Goal: Transaction & Acquisition: Purchase product/service

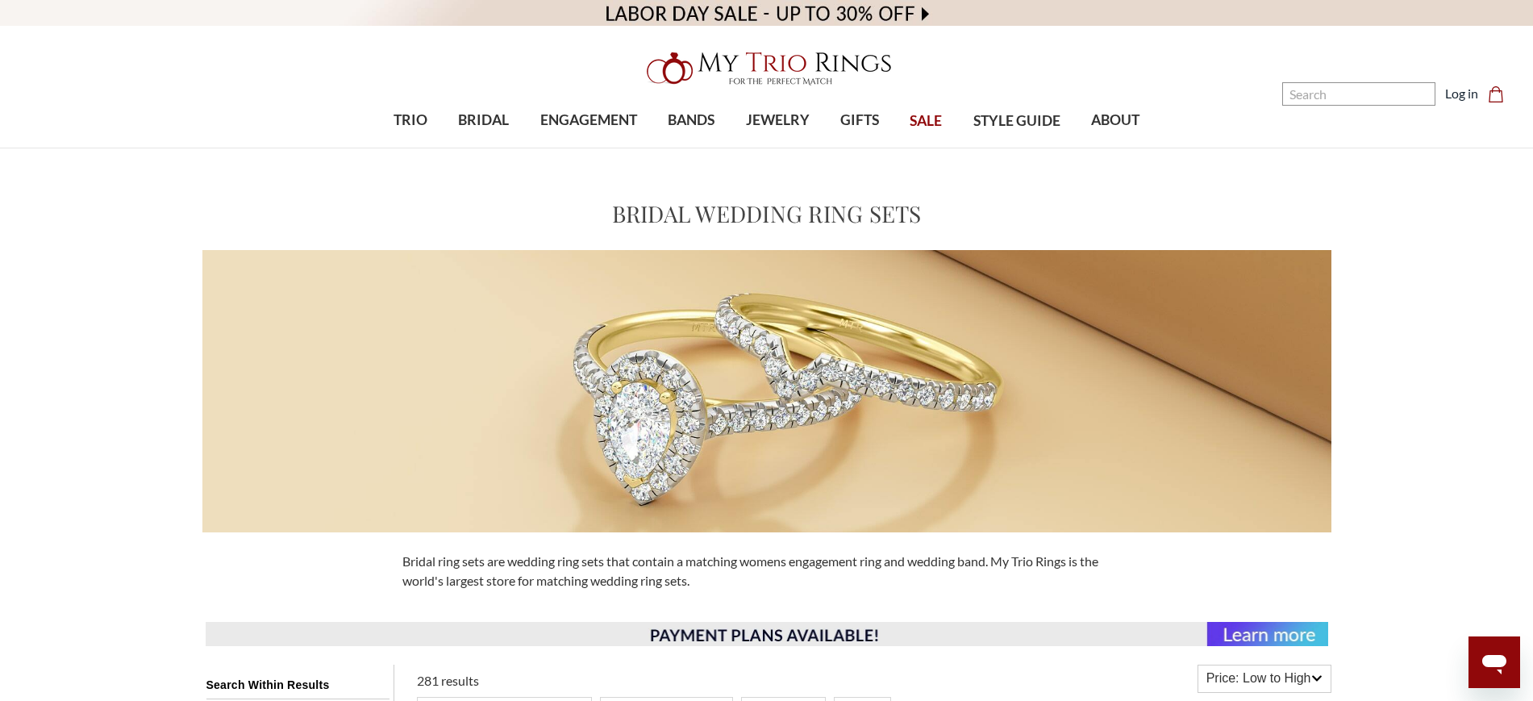
click at [758, 59] on img at bounding box center [767, 69] width 258 height 52
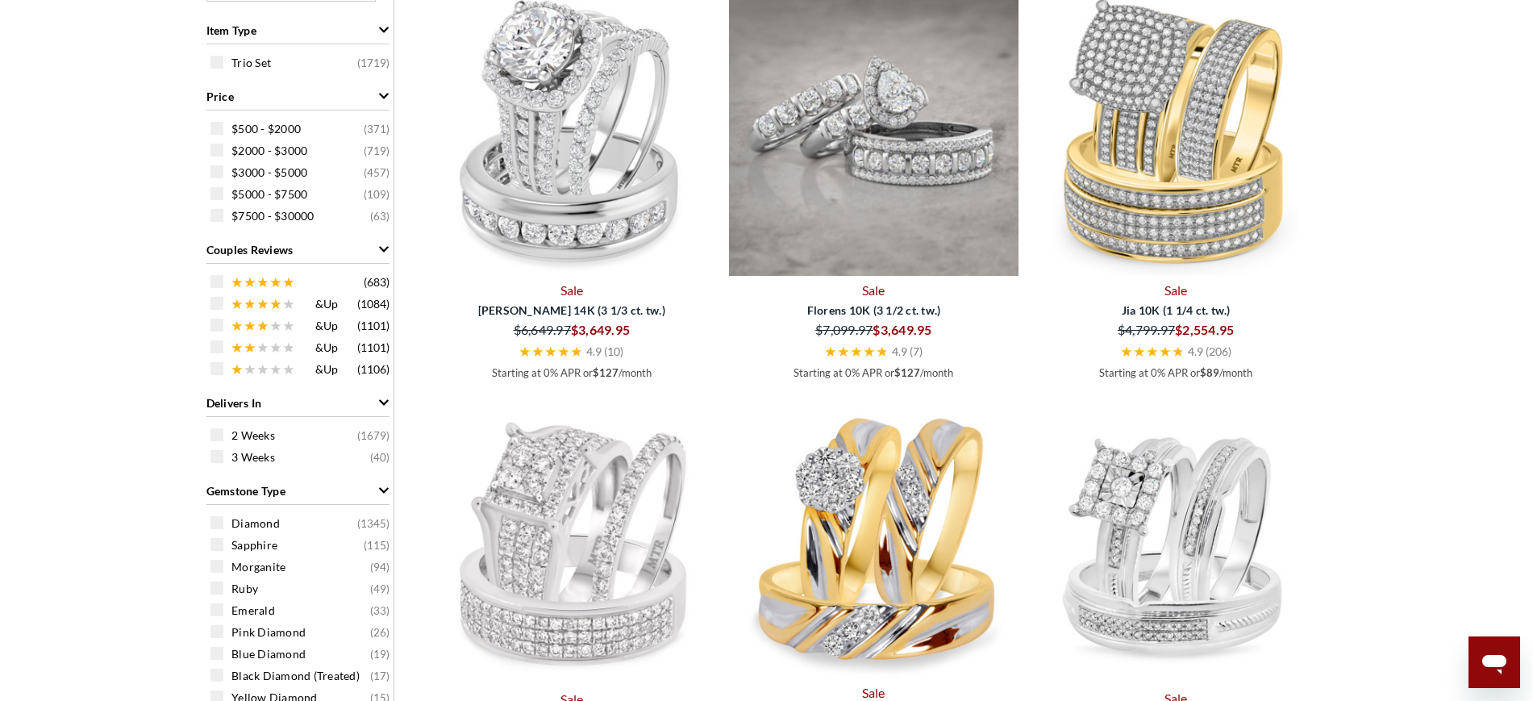
click at [898, 194] on img at bounding box center [874, 132] width 290 height 290
